Goal: Task Accomplishment & Management: Use online tool/utility

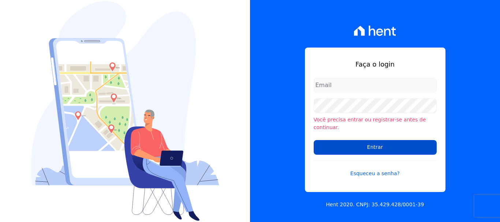
type input "rodrigo.villalva@grupozarin.com.br"
click at [350, 148] on input "Entrar" at bounding box center [375, 147] width 123 height 15
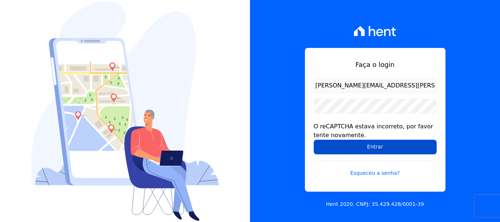
click at [376, 147] on input "Entrar" at bounding box center [375, 147] width 123 height 15
click at [376, 144] on input "Entrar" at bounding box center [375, 147] width 123 height 15
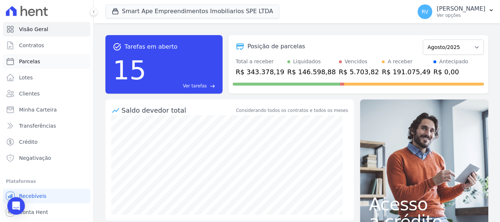
click at [36, 59] on span "Parcelas" at bounding box center [29, 61] width 21 height 7
select select
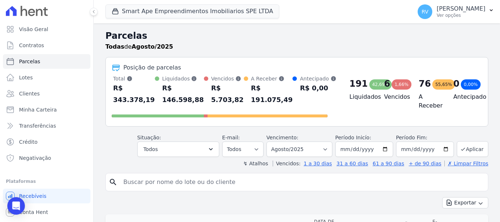
click at [221, 178] on input "search" at bounding box center [302, 182] width 366 height 15
paste input "ANTONIO MORENO DOS SANTOS JUNIOR"
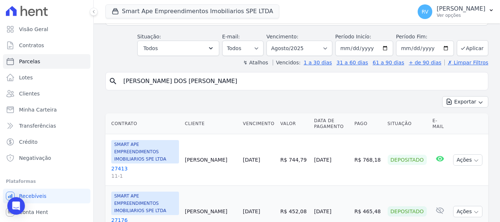
scroll to position [110, 0]
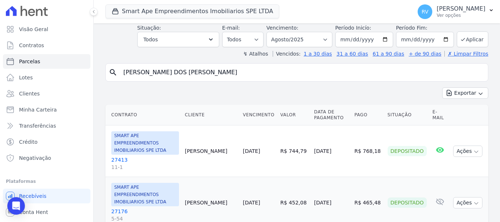
type input "ANTONIO MORENO DOS SANTOS JUNIOR"
select select
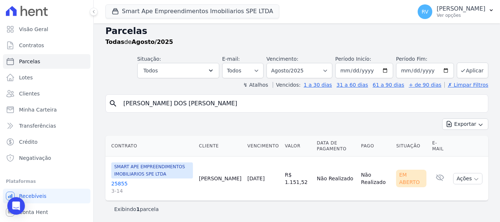
scroll to position [6, 0]
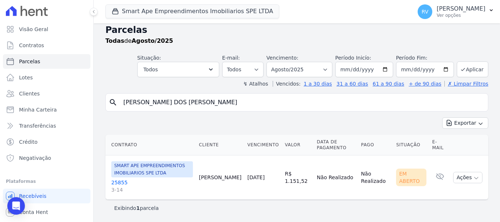
click at [120, 181] on link "25855 3-14" at bounding box center [152, 186] width 82 height 15
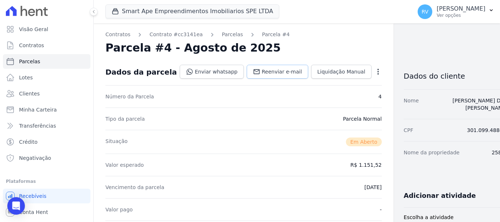
click at [258, 67] on link "Reenviar e-mail" at bounding box center [277, 72] width 61 height 14
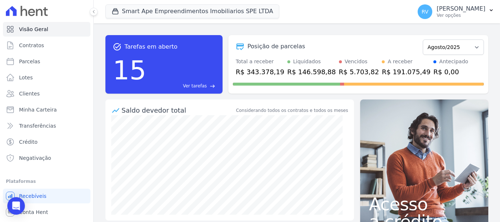
scroll to position [14, 0]
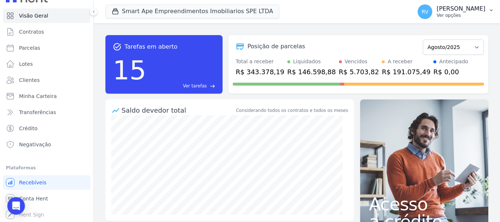
click at [461, 19] on button "RV Rodrigo Villalva Ver opções" at bounding box center [456, 11] width 88 height 20
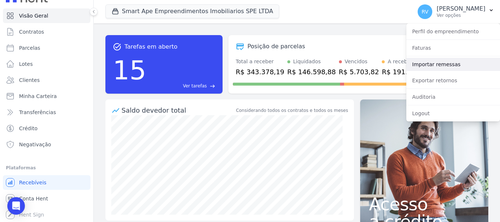
click at [439, 60] on link "Importar remessas" at bounding box center [453, 64] width 94 height 13
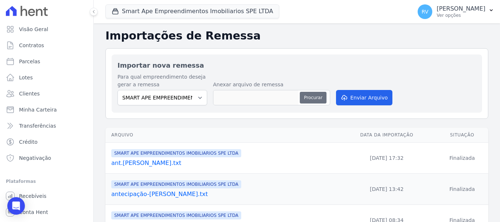
click at [316, 97] on button "Procurar" at bounding box center [313, 98] width 26 height 12
type input "ant.[PERSON_NAME].txt"
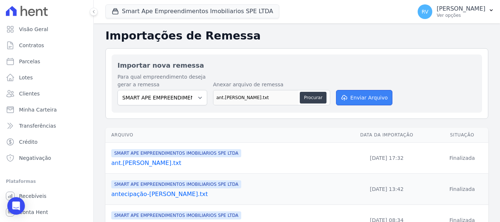
click at [371, 101] on button "Enviar Arquivo" at bounding box center [364, 97] width 56 height 15
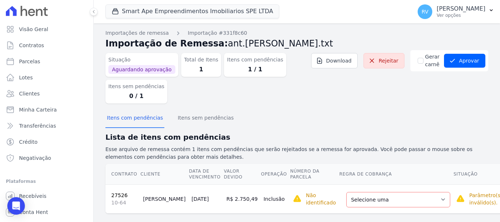
click at [413, 119] on div "Itens com pendências Itens sem pendências" at bounding box center [296, 118] width 383 height 18
drag, startPoint x: 387, startPoint y: 201, endPoint x: 377, endPoint y: 201, distance: 10.2
click at [387, 201] on select "Selecione uma Nova Parcela Avulsa Parcela Avulsa Existente Intercalada (1 X R$ …" at bounding box center [398, 199] width 104 height 15
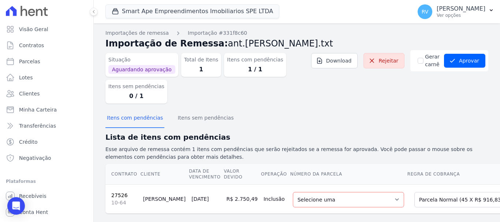
scroll to position [15, 0]
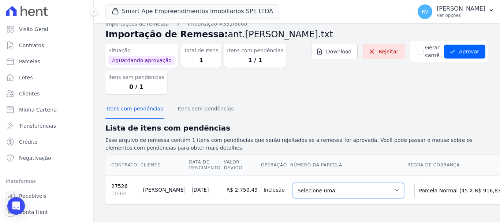
click at [315, 187] on select "Selecione uma 5 - [DATE] - R$ 916,83 - Agendado 6 - [DATE] - R$ 916,83 - Agenda…" at bounding box center [348, 190] width 111 height 15
click at [306, 186] on select "Selecione uma 5 - [DATE] - R$ 916,83 - Agendado 6 - [DATE] - R$ 916,83 - Agenda…" at bounding box center [348, 190] width 111 height 15
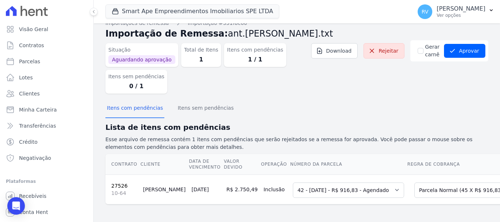
scroll to position [16, 0]
click at [472, 45] on button "Aprovar" at bounding box center [464, 51] width 41 height 14
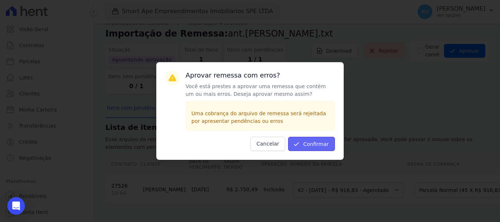
click at [308, 149] on button "Confirmar" at bounding box center [311, 144] width 47 height 14
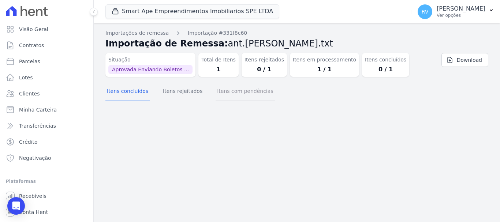
click at [224, 86] on button "Itens com pendências" at bounding box center [245, 91] width 59 height 19
click at [127, 93] on button "Itens concluídos" at bounding box center [127, 91] width 44 height 19
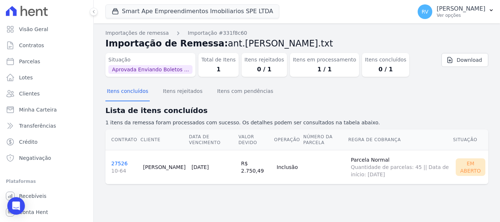
click at [115, 164] on link "27526 10-64" at bounding box center [124, 168] width 26 height 14
click at [118, 164] on link "27526 10-64" at bounding box center [124, 168] width 26 height 14
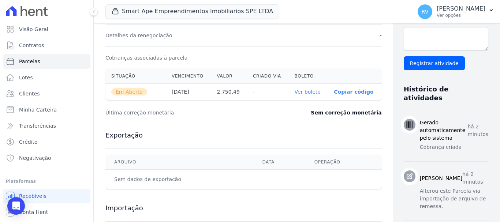
scroll to position [220, 0]
click at [295, 92] on link "Ver boleto" at bounding box center [308, 91] width 26 height 6
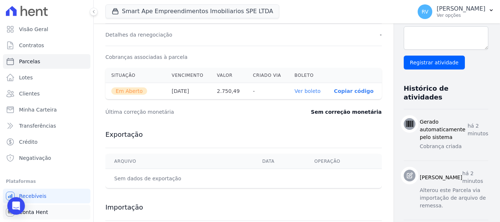
click at [64, 214] on link "Conta Hent" at bounding box center [46, 212] width 87 height 15
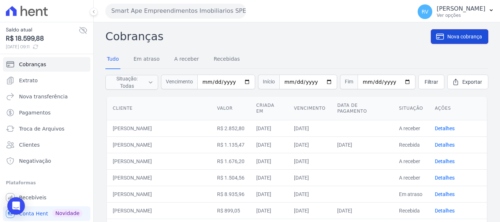
click at [463, 41] on link "Nova cobrança" at bounding box center [459, 36] width 57 height 15
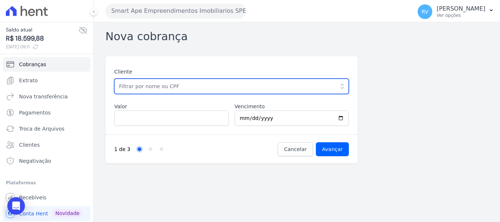
click at [192, 88] on input "text" at bounding box center [231, 86] width 235 height 15
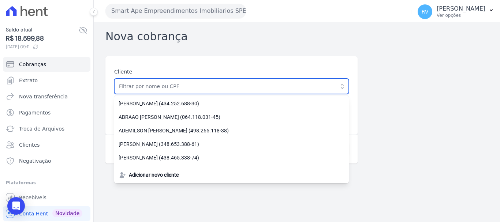
paste input "DAVI [PERSON_NAME]"
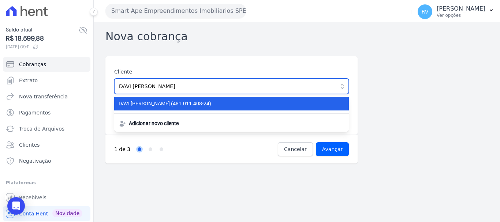
type input "DAVI [PERSON_NAME]"
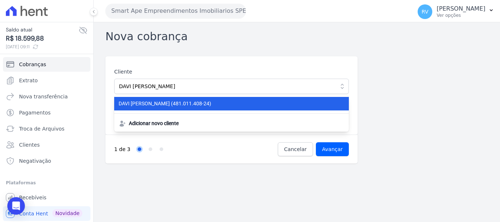
click at [247, 102] on span "DAVI FERNANDO BARBOZA LOPES (481.011.408-24)" at bounding box center [227, 104] width 217 height 8
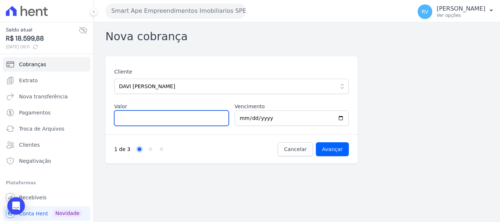
click at [184, 117] on input "Valor" at bounding box center [171, 118] width 115 height 15
paste input "1.46992"
click at [122, 118] on input "1.46992" at bounding box center [171, 118] width 115 height 15
click at [130, 117] on input "146992" at bounding box center [171, 118] width 115 height 15
type input "1469.92"
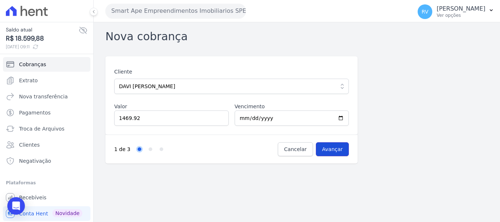
click at [339, 149] on input "Avançar" at bounding box center [332, 149] width 33 height 14
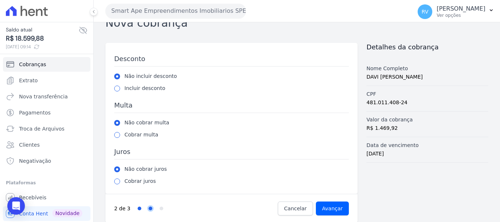
scroll to position [20, 0]
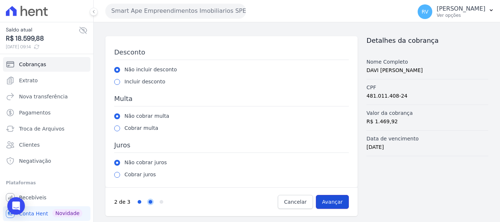
click at [332, 201] on input "Avançar" at bounding box center [332, 202] width 33 height 14
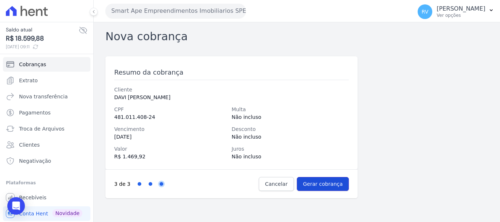
click at [335, 182] on input "Gerar cobrança" at bounding box center [323, 184] width 52 height 14
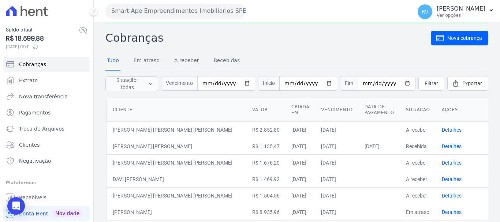
scroll to position [37, 0]
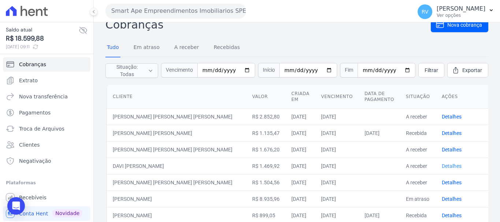
click at [445, 166] on link "Detalhes" at bounding box center [452, 166] width 20 height 6
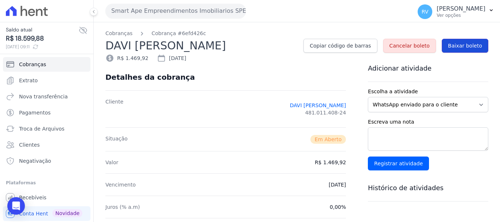
click at [460, 44] on span "Baixar boleto" at bounding box center [465, 45] width 34 height 7
